Goal: Navigation & Orientation: Find specific page/section

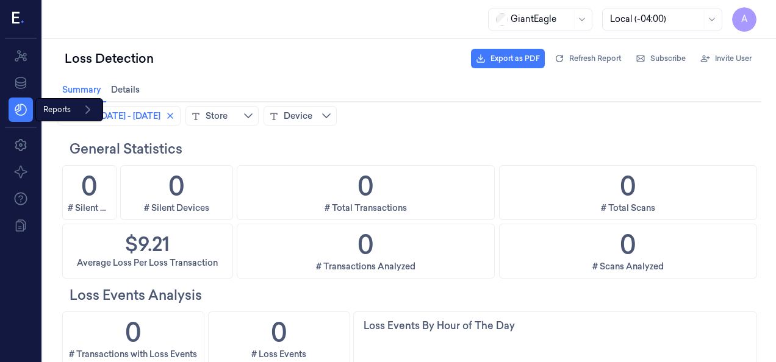
click at [66, 106] on div "Reports Reports" at bounding box center [69, 109] width 68 height 23
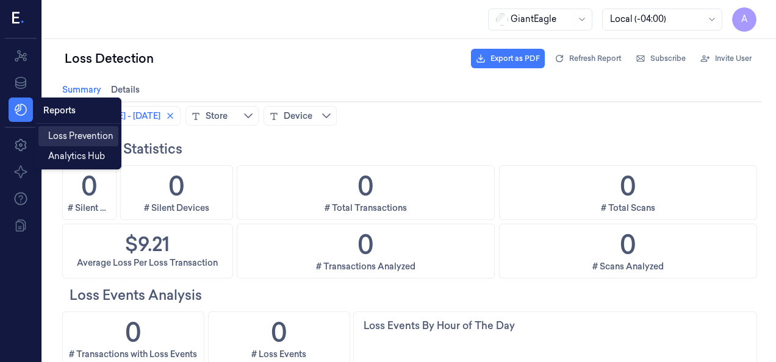
click at [78, 137] on span "Loss Prevention" at bounding box center [80, 136] width 65 height 13
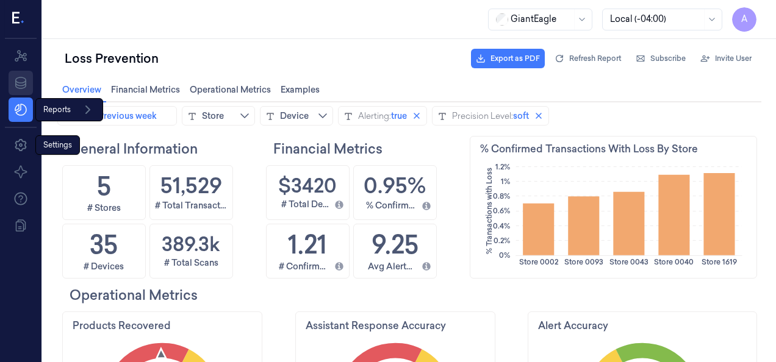
scroll to position [207, 263]
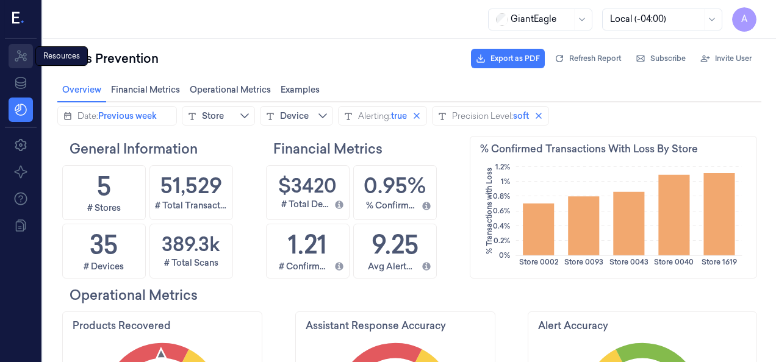
click at [23, 60] on icon at bounding box center [21, 56] width 12 height 12
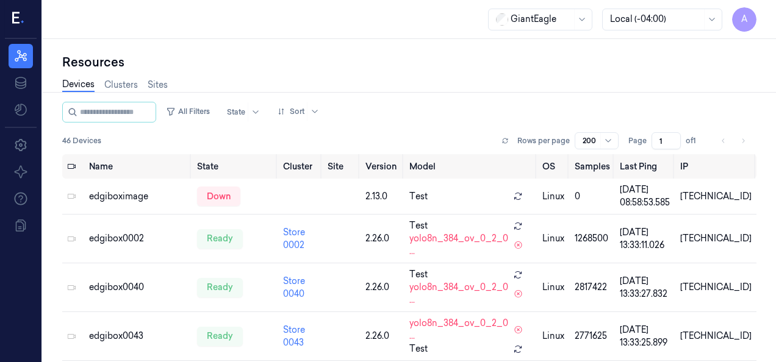
click at [171, 81] on div "Devices Clusters Sites" at bounding box center [409, 86] width 694 height 31
click at [167, 82] on link "Sites" at bounding box center [158, 85] width 20 height 14
